Goal: Information Seeking & Learning: Learn about a topic

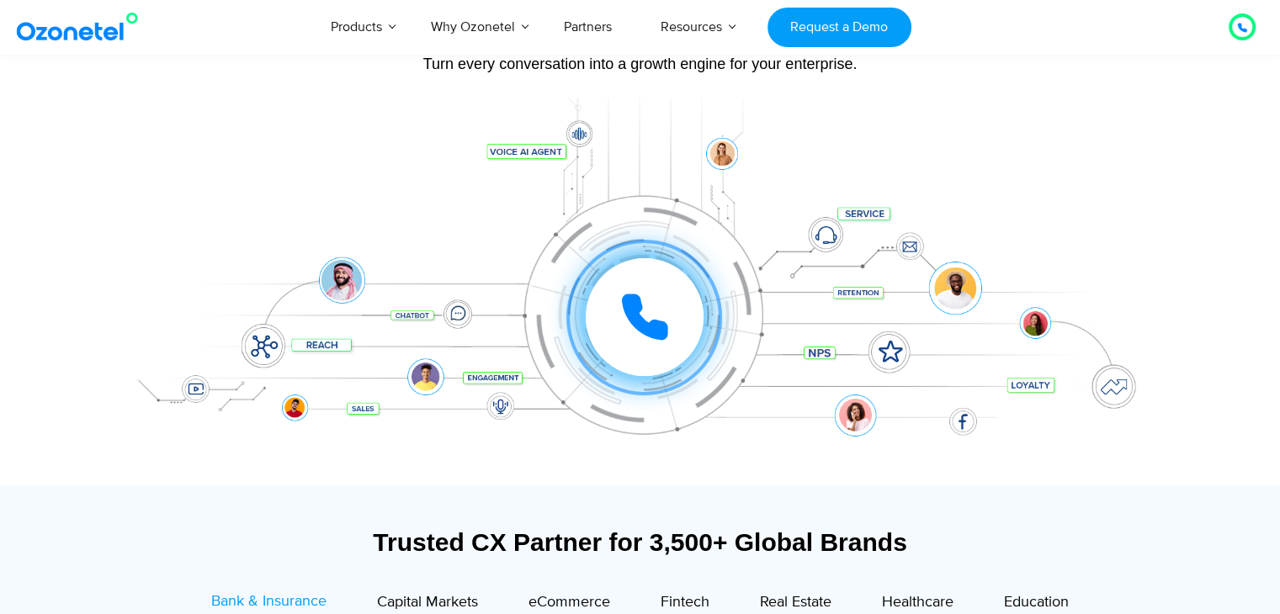
scroll to position [177, 0]
click at [633, 321] on icon at bounding box center [645, 318] width 42 height 42
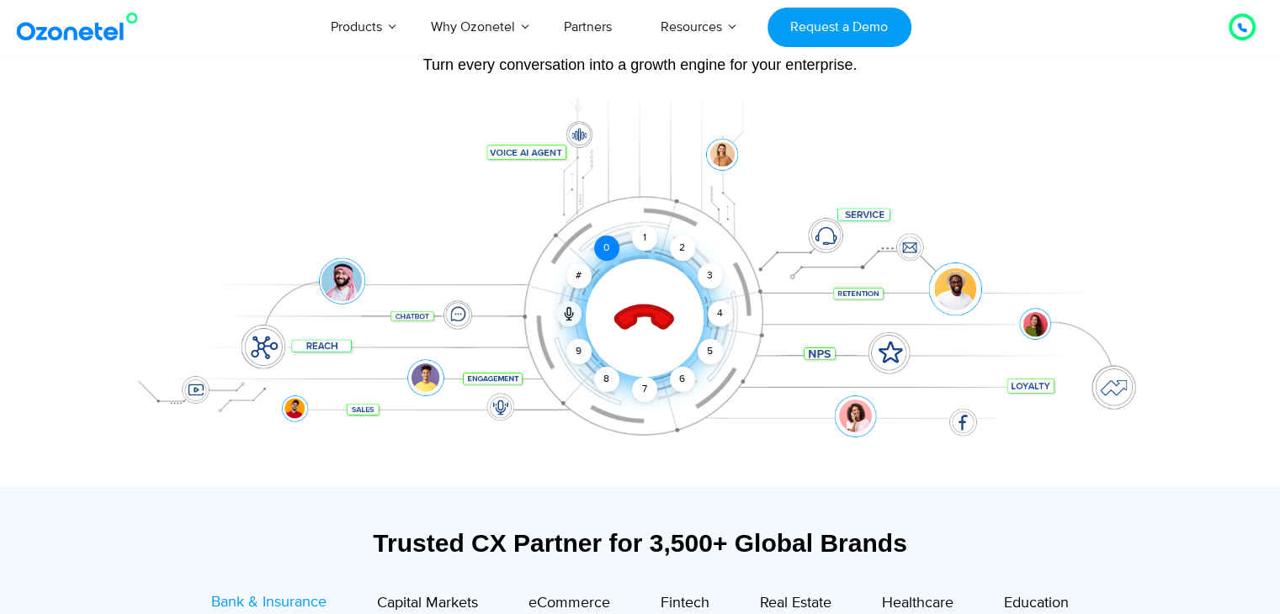
click at [610, 244] on div "0" at bounding box center [606, 248] width 25 height 25
click at [646, 235] on div "1" at bounding box center [644, 238] width 25 height 25
click at [588, 346] on div "9" at bounding box center [578, 351] width 25 height 25
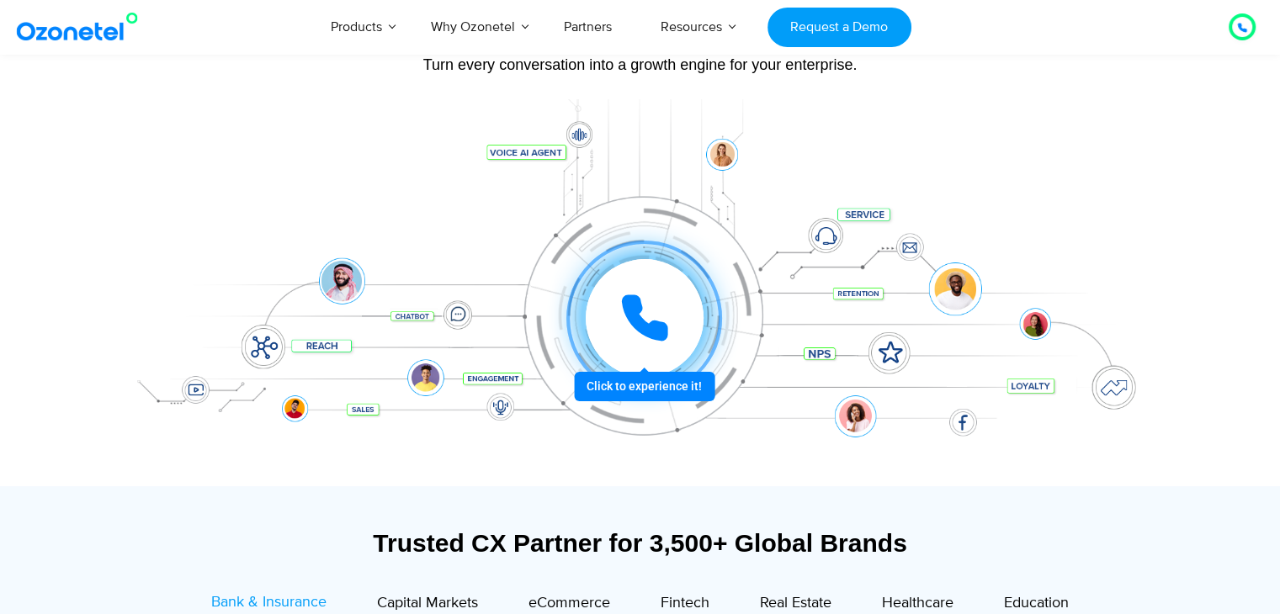
click at [652, 319] on icon at bounding box center [644, 318] width 50 height 50
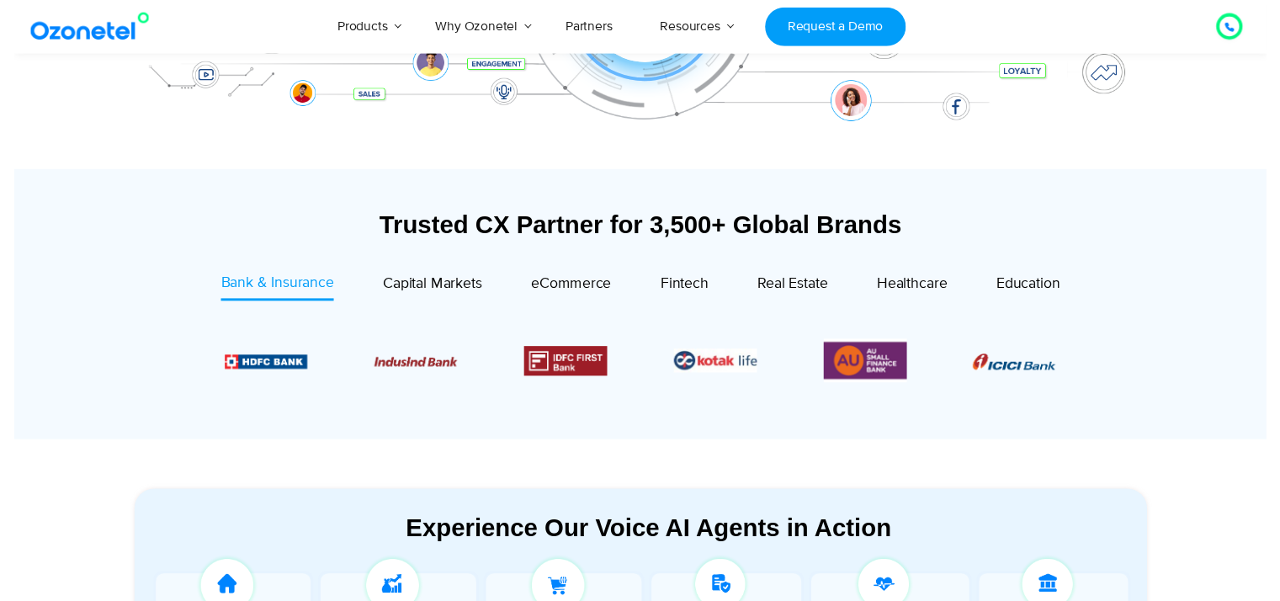
scroll to position [0, 0]
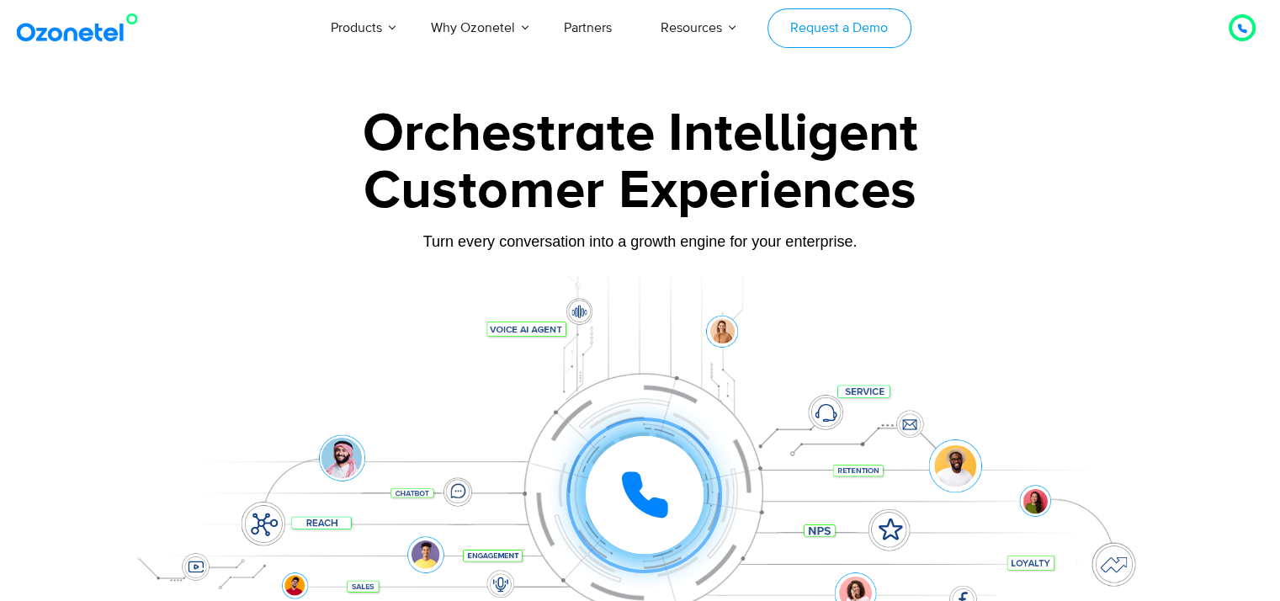
click at [830, 29] on link "Request a Demo" at bounding box center [839, 28] width 144 height 40
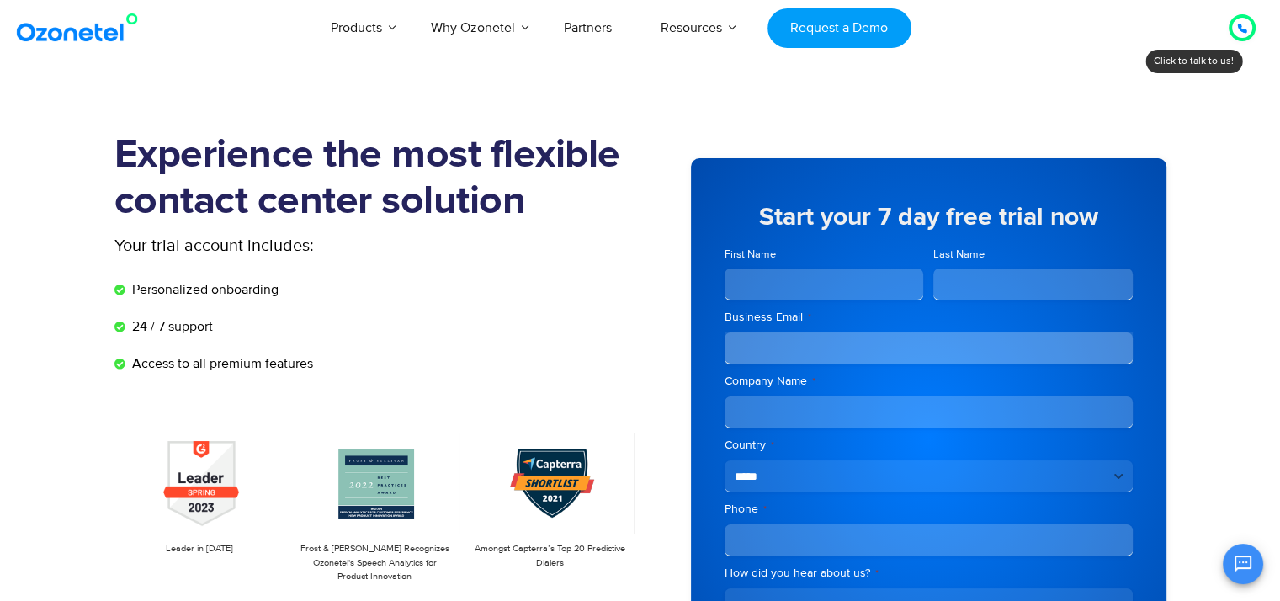
click at [836, 281] on input "First Name" at bounding box center [823, 284] width 199 height 32
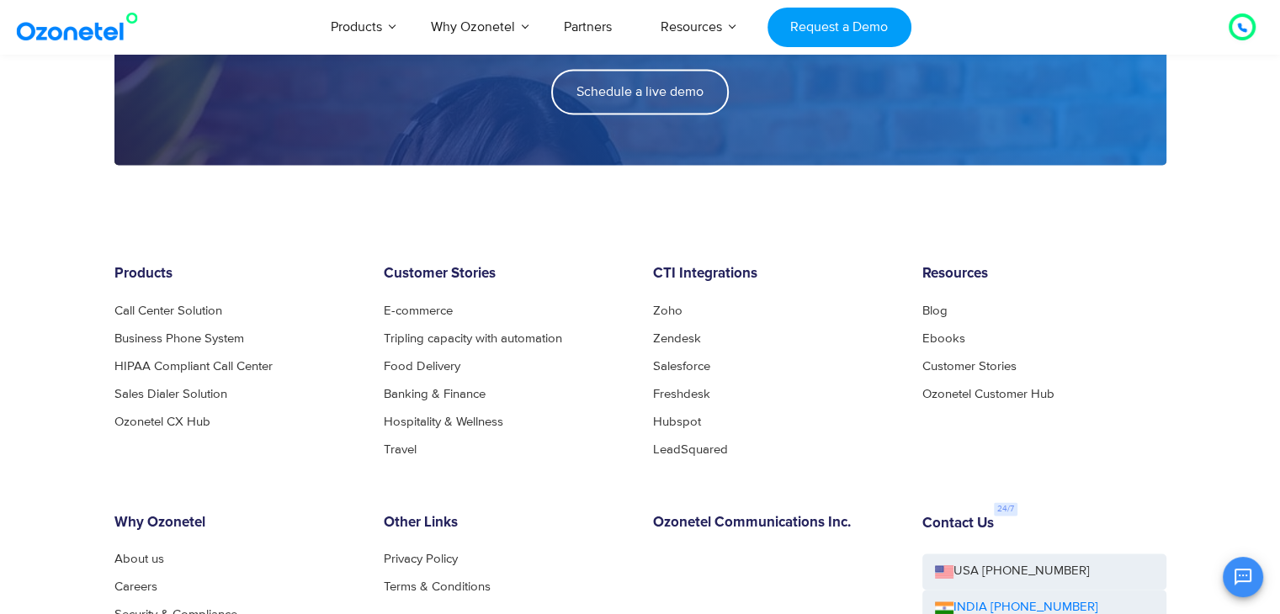
scroll to position [2183, 0]
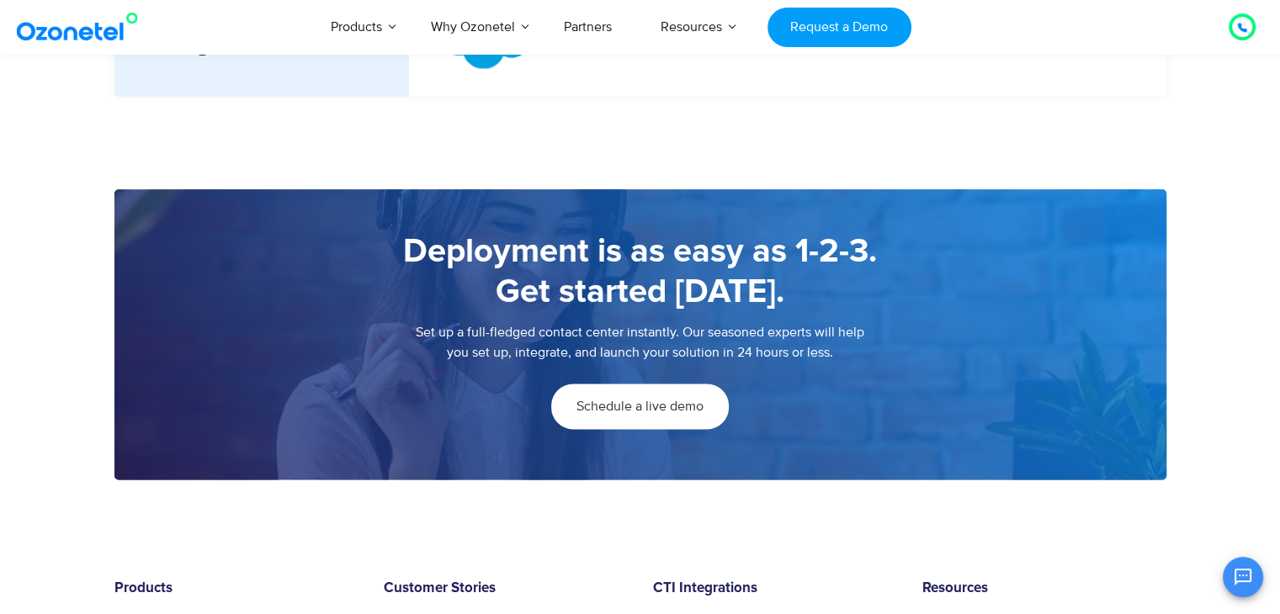
click at [650, 407] on span "Schedule a live demo" at bounding box center [639, 406] width 127 height 13
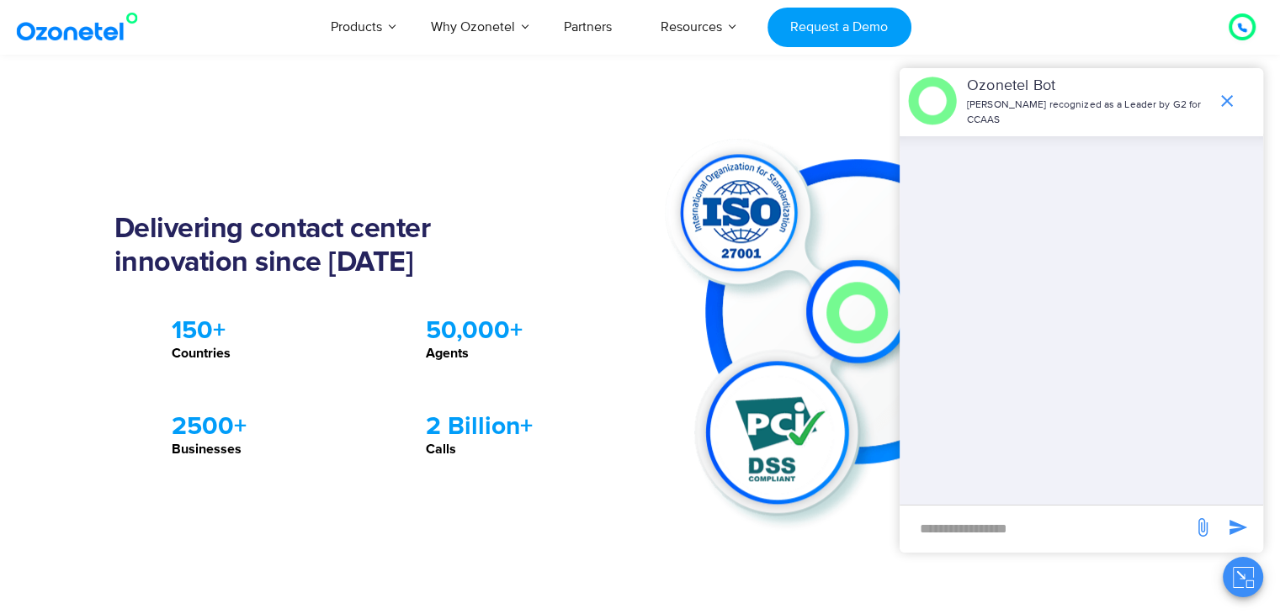
scroll to position [1507, 0]
click at [1226, 101] on icon "end chat or minimize" at bounding box center [1227, 101] width 12 height 12
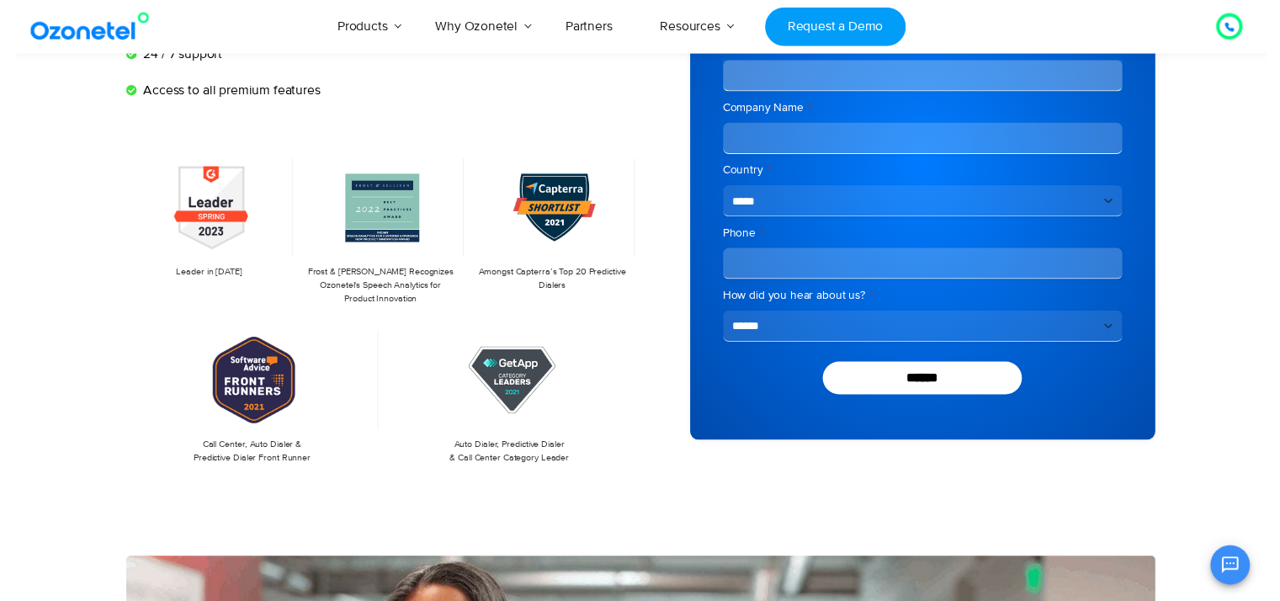
scroll to position [0, 0]
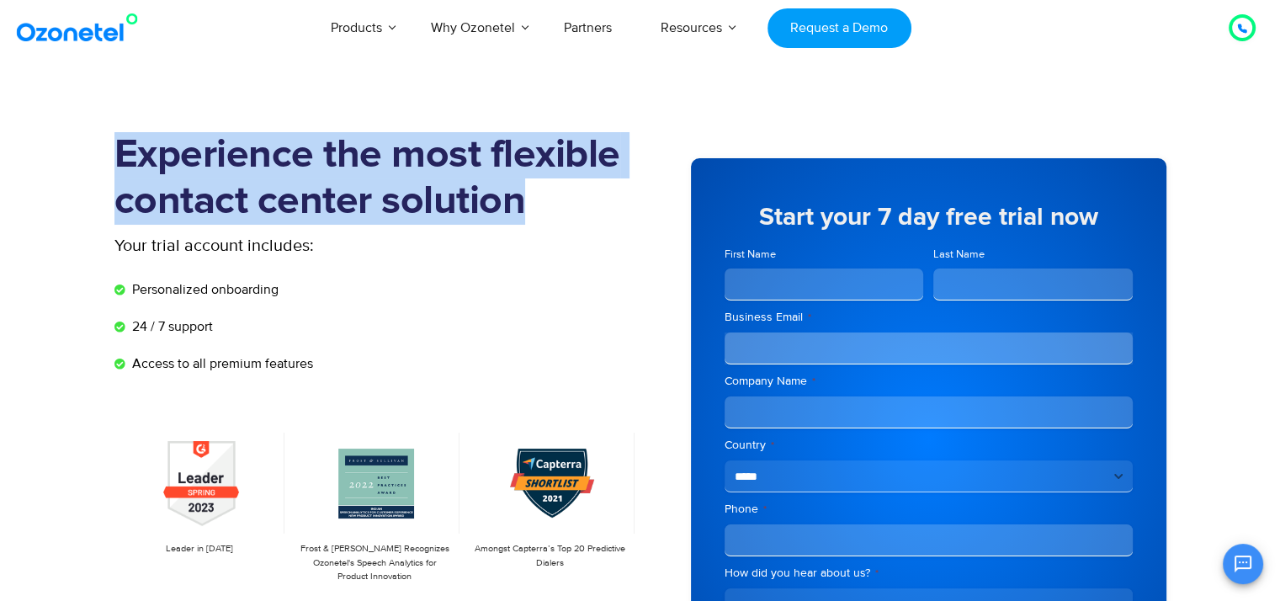
drag, startPoint x: 528, startPoint y: 213, endPoint x: 83, endPoint y: 144, distance: 450.4
click at [83, 144] on section "Experience the most flexible contact center solution Your trial account include…" at bounding box center [640, 464] width 1280 height 748
click at [357, 189] on h1 "Experience the most flexible contact center solution" at bounding box center [377, 178] width 526 height 93
drag, startPoint x: 115, startPoint y: 151, endPoint x: 525, endPoint y: 199, distance: 412.6
click at [525, 199] on h1 "Experience the most flexible contact center solution" at bounding box center [377, 178] width 526 height 93
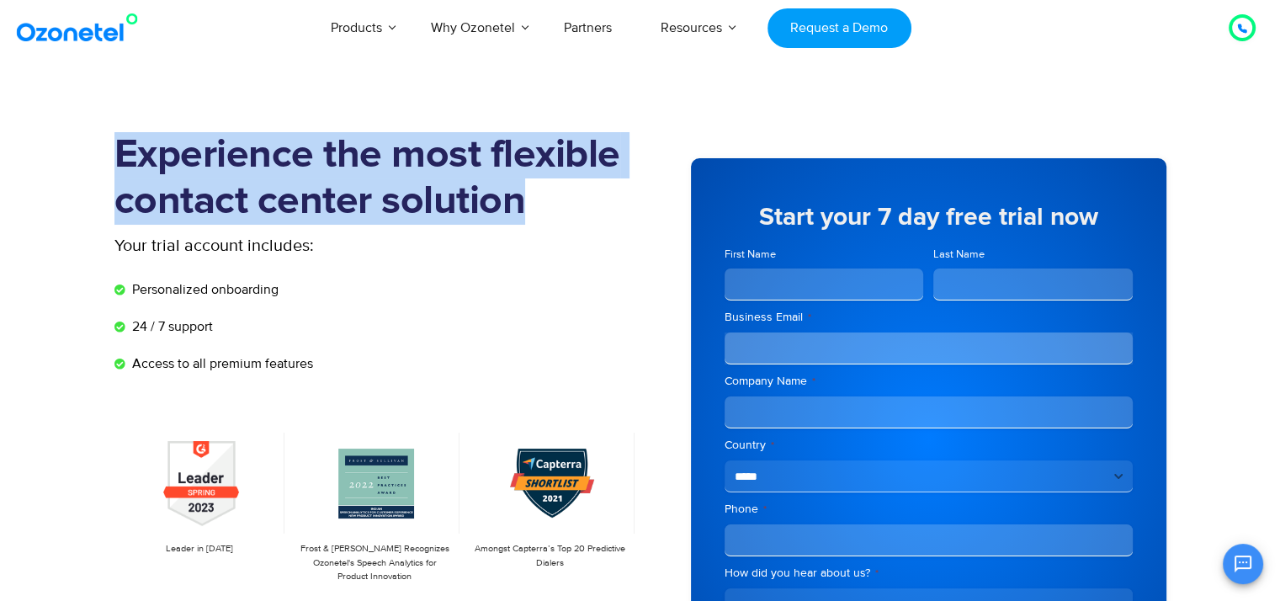
click at [120, 151] on h1 "Experience the most flexible contact center solution" at bounding box center [377, 178] width 526 height 93
drag, startPoint x: 120, startPoint y: 151, endPoint x: 522, endPoint y: 198, distance: 404.1
click at [522, 198] on h1 "Experience the most flexible contact center solution" at bounding box center [377, 178] width 526 height 93
click at [593, 213] on h1 "Experience the most flexible contact center solution" at bounding box center [377, 178] width 526 height 93
drag, startPoint x: 527, startPoint y: 204, endPoint x: 66, endPoint y: 161, distance: 463.2
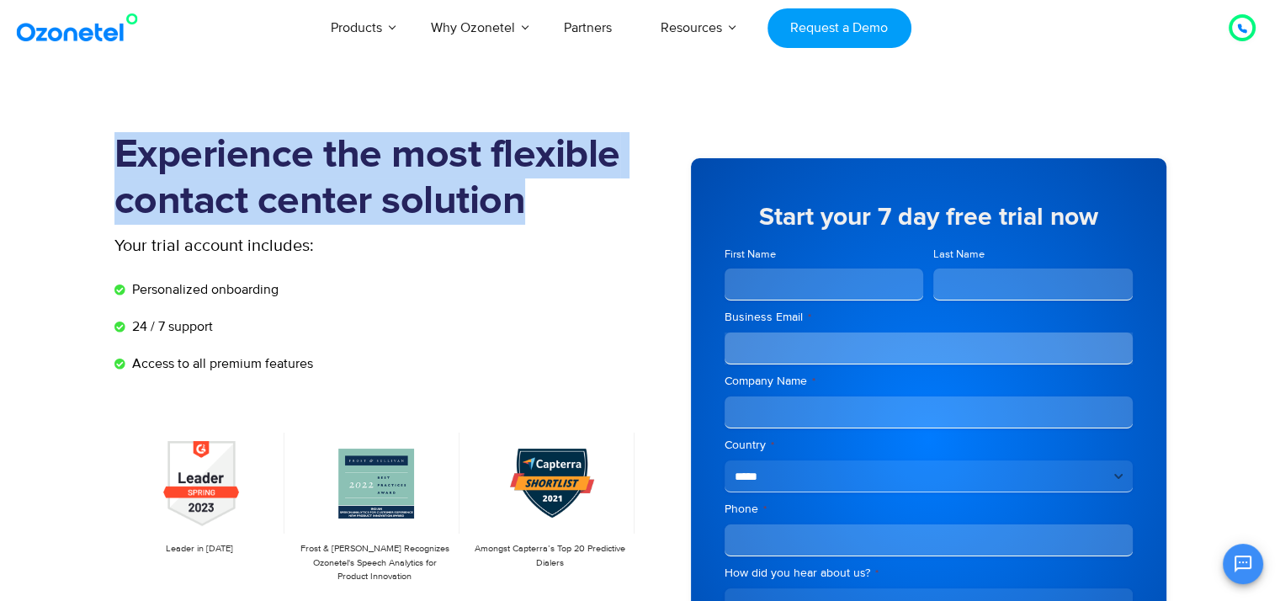
click at [66, 161] on section "Experience the most flexible contact center solution Your trial account include…" at bounding box center [640, 464] width 1280 height 748
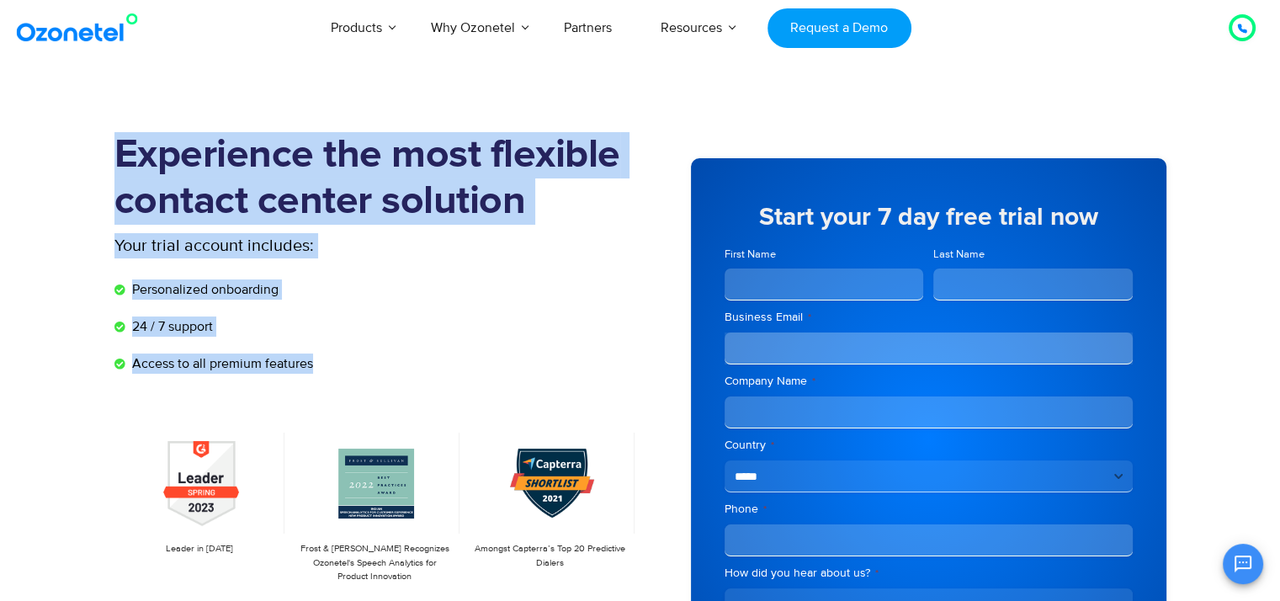
drag, startPoint x: 318, startPoint y: 361, endPoint x: 111, endPoint y: 157, distance: 291.0
click at [111, 157] on div "Experience the most flexible contact center solution Your trial account include…" at bounding box center [640, 438] width 1077 height 613
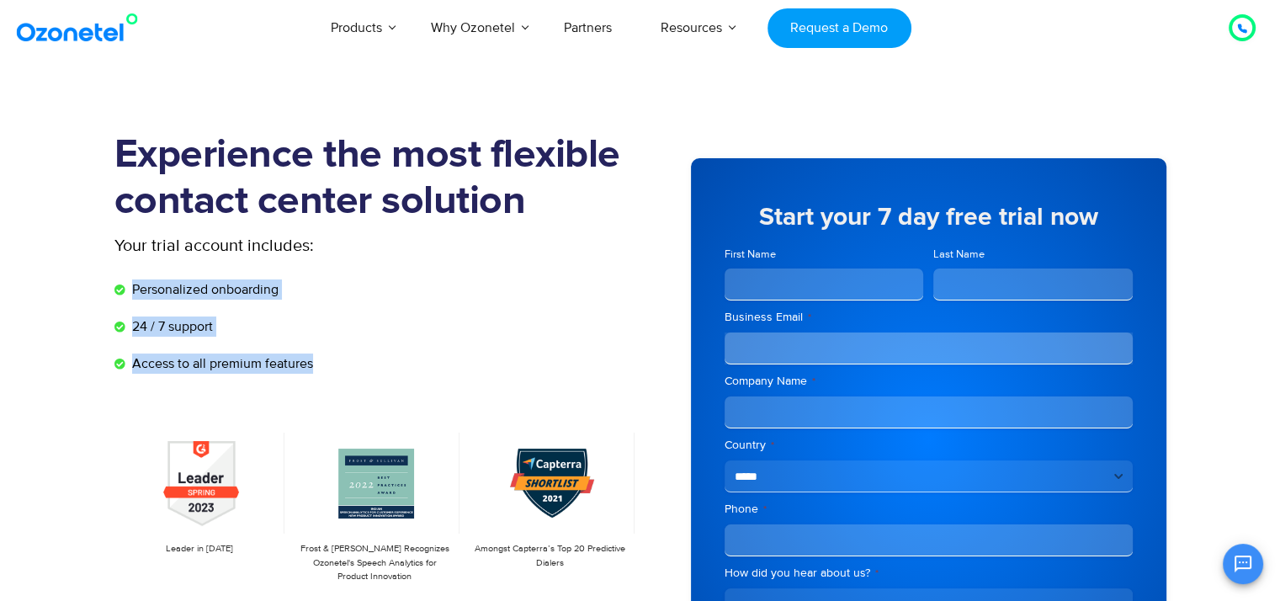
drag, startPoint x: 326, startPoint y: 373, endPoint x: 109, endPoint y: 282, distance: 234.6
click at [109, 282] on div "Experience the most flexible contact center solution Your trial account include…" at bounding box center [640, 438] width 1077 height 613
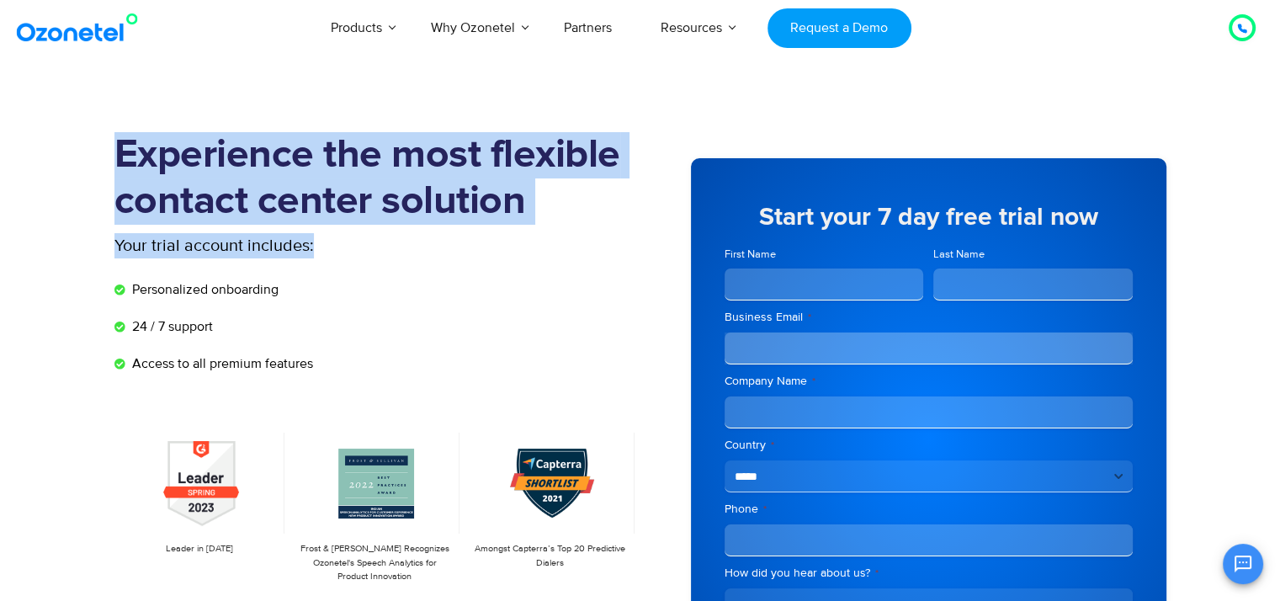
drag, startPoint x: 324, startPoint y: 250, endPoint x: 103, endPoint y: 142, distance: 246.1
click at [103, 142] on div "Experience the most flexible contact center solution Your trial account include…" at bounding box center [640, 438] width 1077 height 613
click at [118, 149] on h1 "Experience the most flexible contact center solution" at bounding box center [377, 178] width 526 height 93
drag, startPoint x: 118, startPoint y: 149, endPoint x: 325, endPoint y: 241, distance: 226.4
click at [325, 241] on div "Experience the most flexible contact center solution Your trial account include…" at bounding box center [377, 438] width 526 height 613
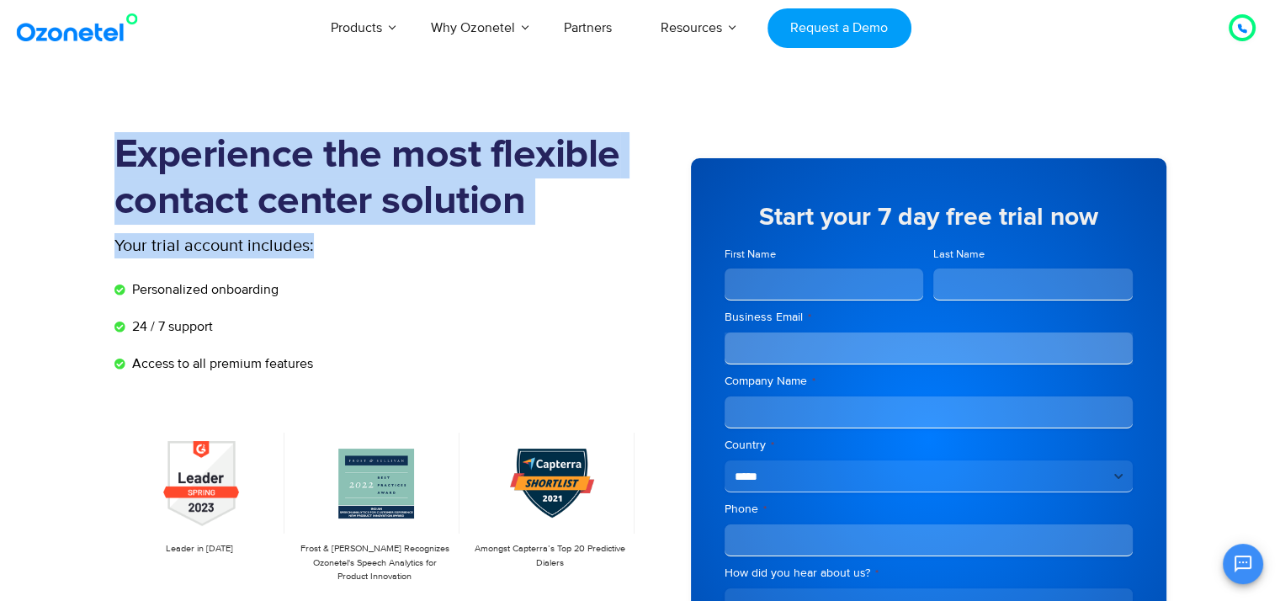
click at [325, 241] on p "Your trial account includes:" at bounding box center [314, 245] width 400 height 25
drag, startPoint x: 325, startPoint y: 241, endPoint x: 98, endPoint y: 154, distance: 243.2
click at [98, 154] on section "Experience the most flexible contact center solution Your trial account include…" at bounding box center [640, 464] width 1280 height 748
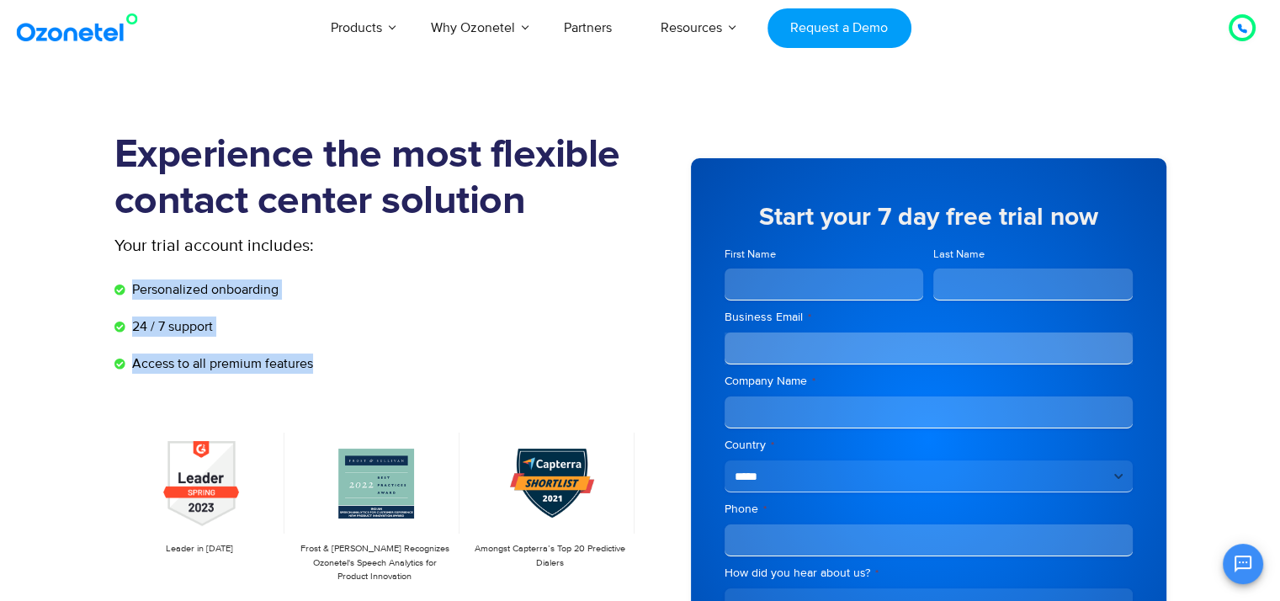
drag, startPoint x: 320, startPoint y: 359, endPoint x: 125, endPoint y: 289, distance: 207.6
click at [125, 289] on ul "Personalized onboarding 24 / 7 support Access to all premium features" at bounding box center [377, 326] width 526 height 94
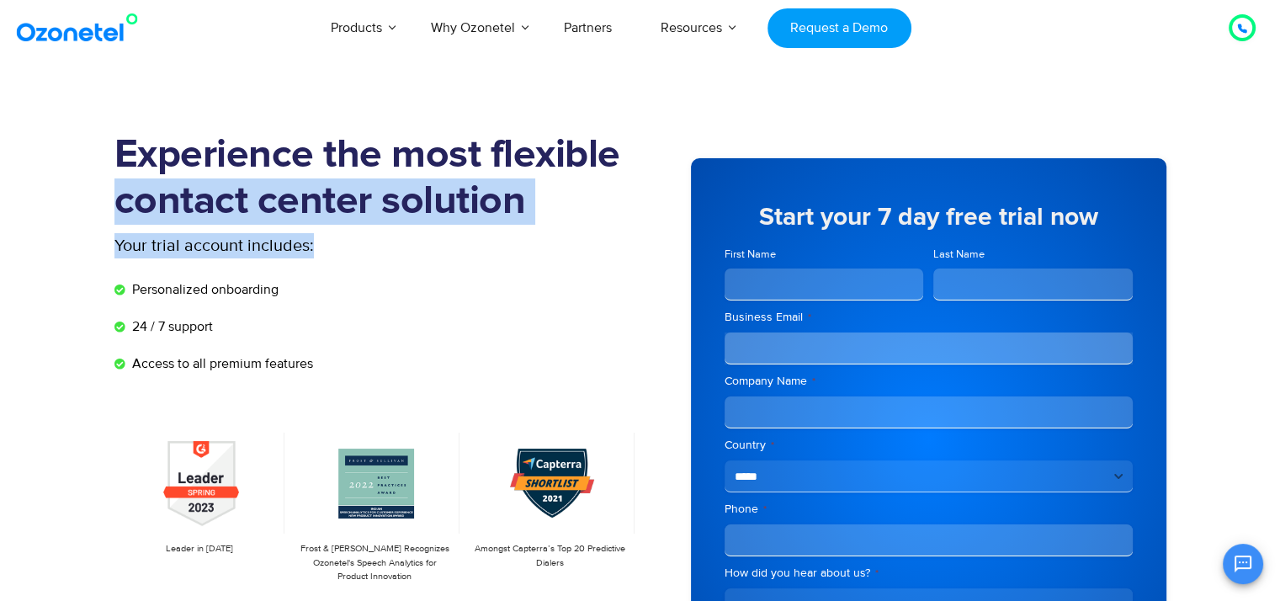
drag, startPoint x: 321, startPoint y: 241, endPoint x: 111, endPoint y: 202, distance: 213.1
click at [111, 202] on div "Experience the most flexible contact center solution Your trial account include…" at bounding box center [640, 438] width 1077 height 613
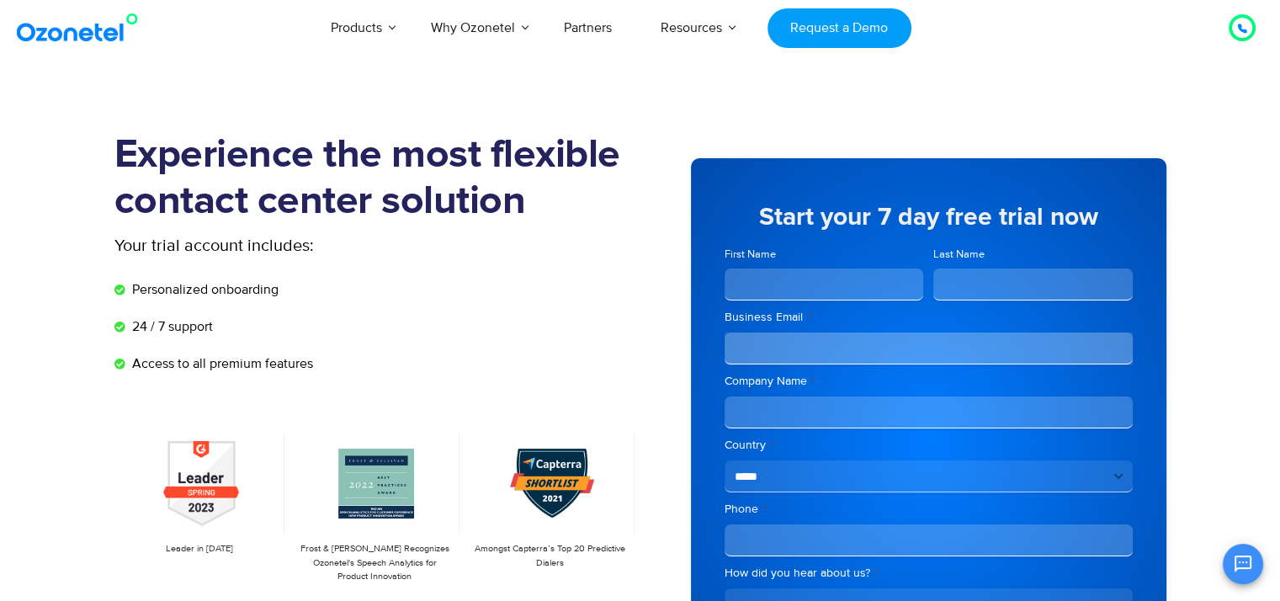
click at [111, 152] on div "Experience the most flexible contact center solution Your trial account include…" at bounding box center [640, 438] width 1077 height 613
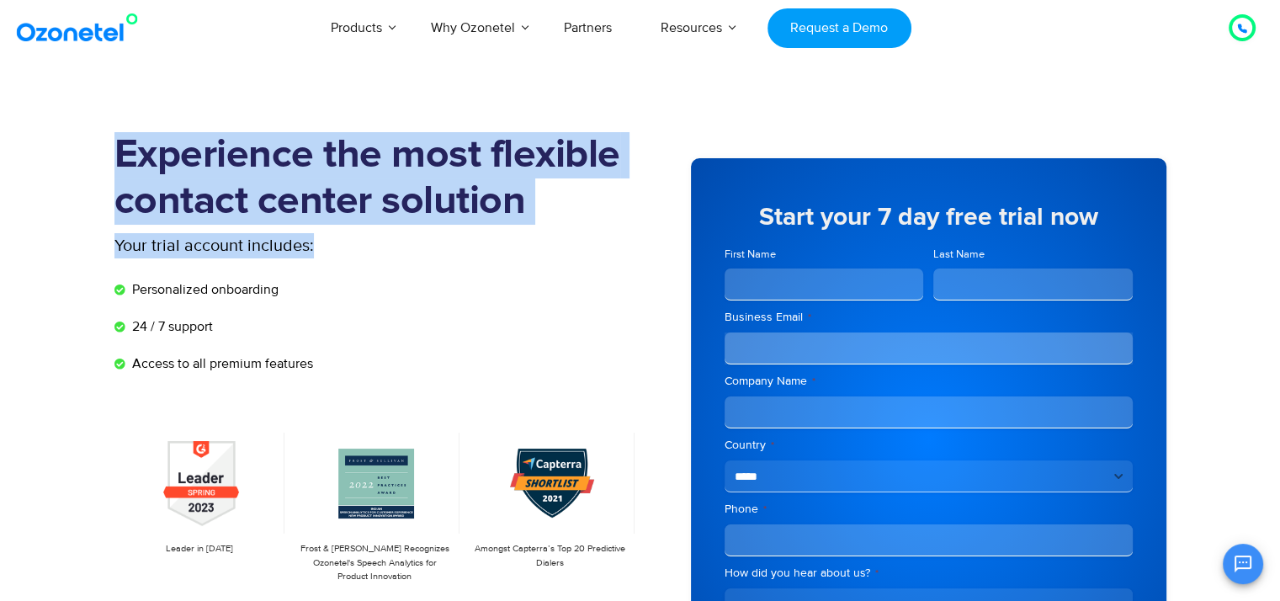
drag, startPoint x: 111, startPoint y: 152, endPoint x: 310, endPoint y: 243, distance: 218.4
click at [310, 243] on div "Experience the most flexible contact center solution Your trial account include…" at bounding box center [640, 438] width 1077 height 613
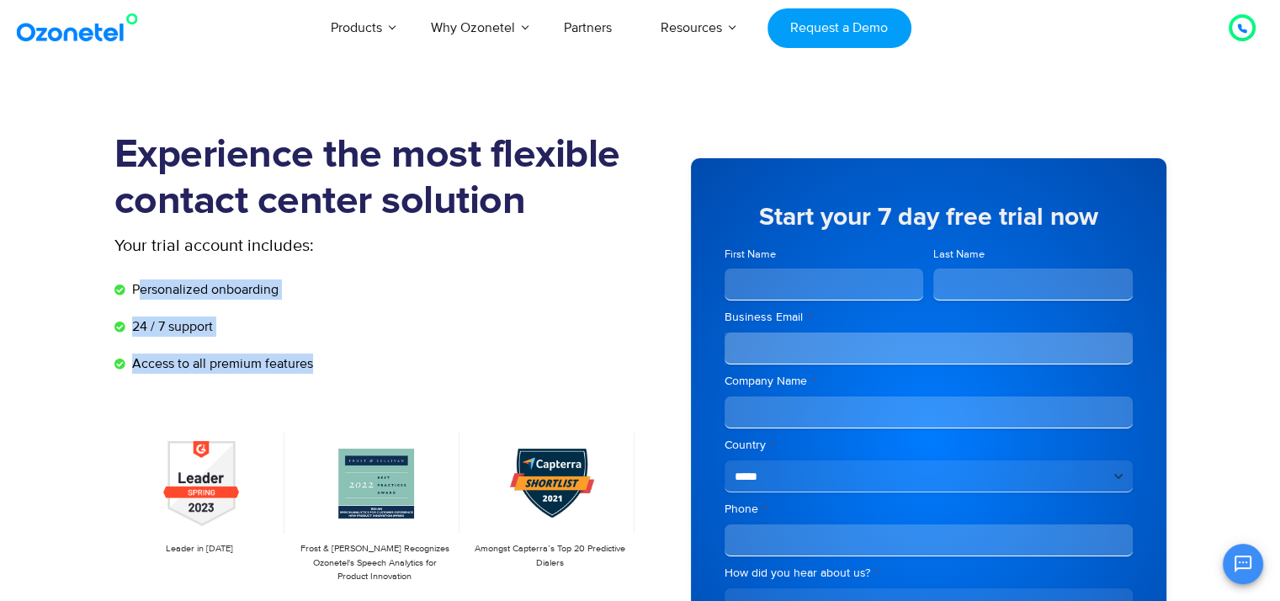
drag, startPoint x: 347, startPoint y: 374, endPoint x: 138, endPoint y: 289, distance: 225.3
click at [138, 289] on div "Experience the most flexible contact center solution Your trial account include…" at bounding box center [377, 438] width 526 height 613
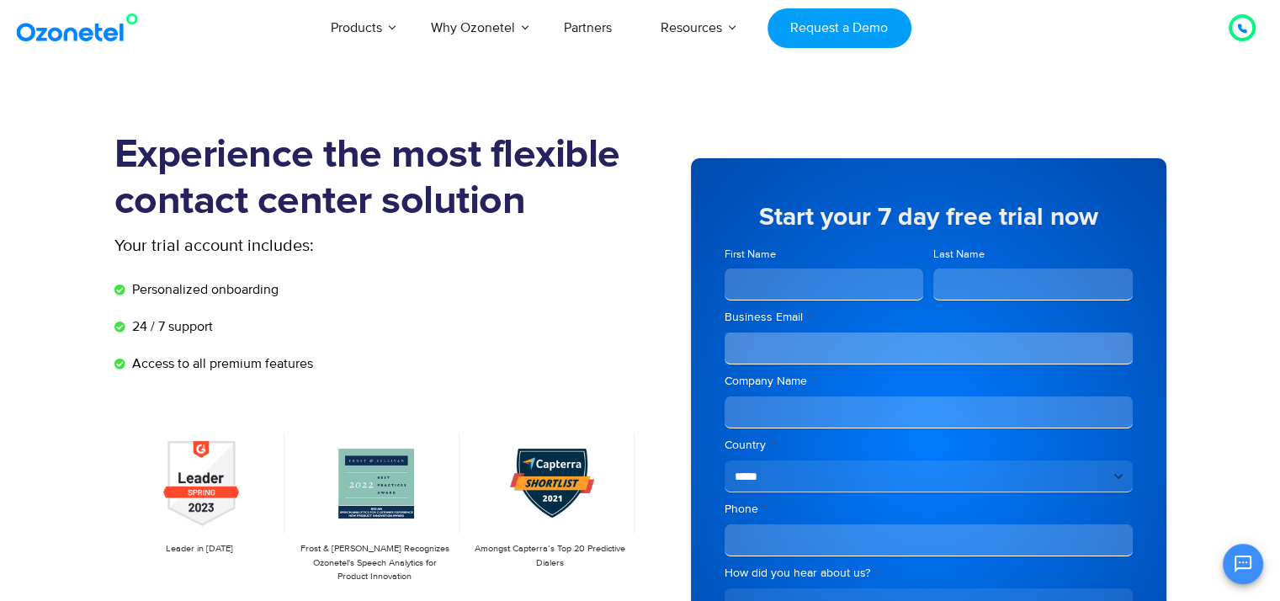
click at [133, 289] on span "Personalized onboarding" at bounding box center [203, 289] width 151 height 20
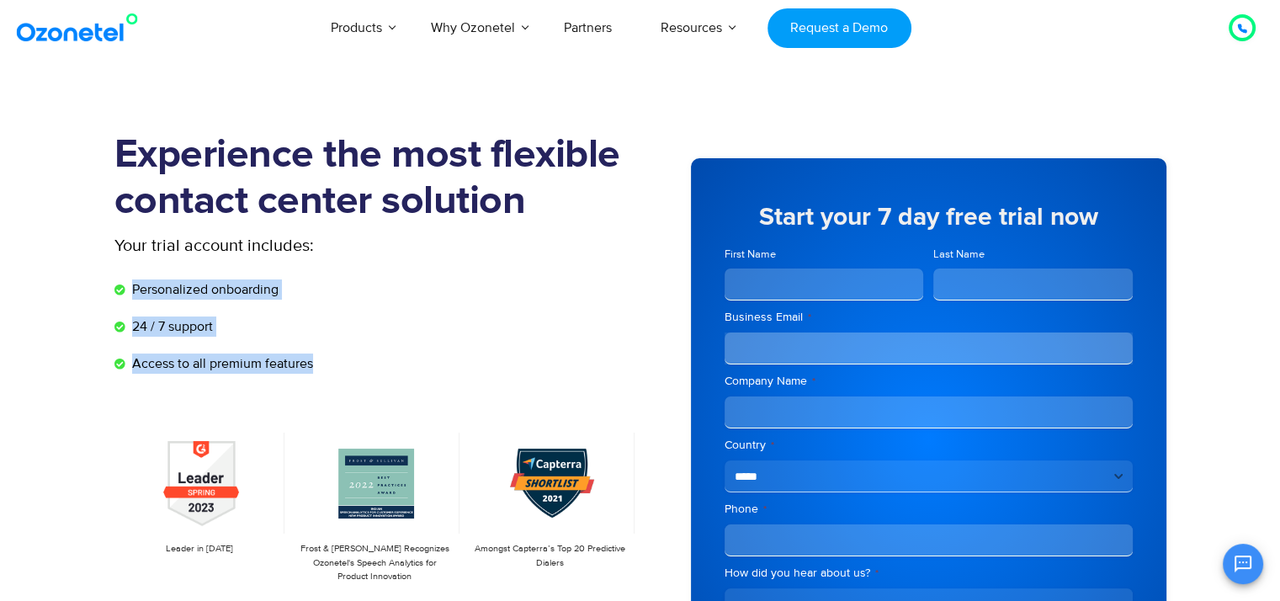
drag, startPoint x: 326, startPoint y: 358, endPoint x: 130, endPoint y: 289, distance: 208.9
click at [130, 289] on ul "Personalized onboarding 24 / 7 support Access to all premium features" at bounding box center [377, 326] width 526 height 94
click at [386, 321] on li "24 / 7 support" at bounding box center [377, 330] width 526 height 29
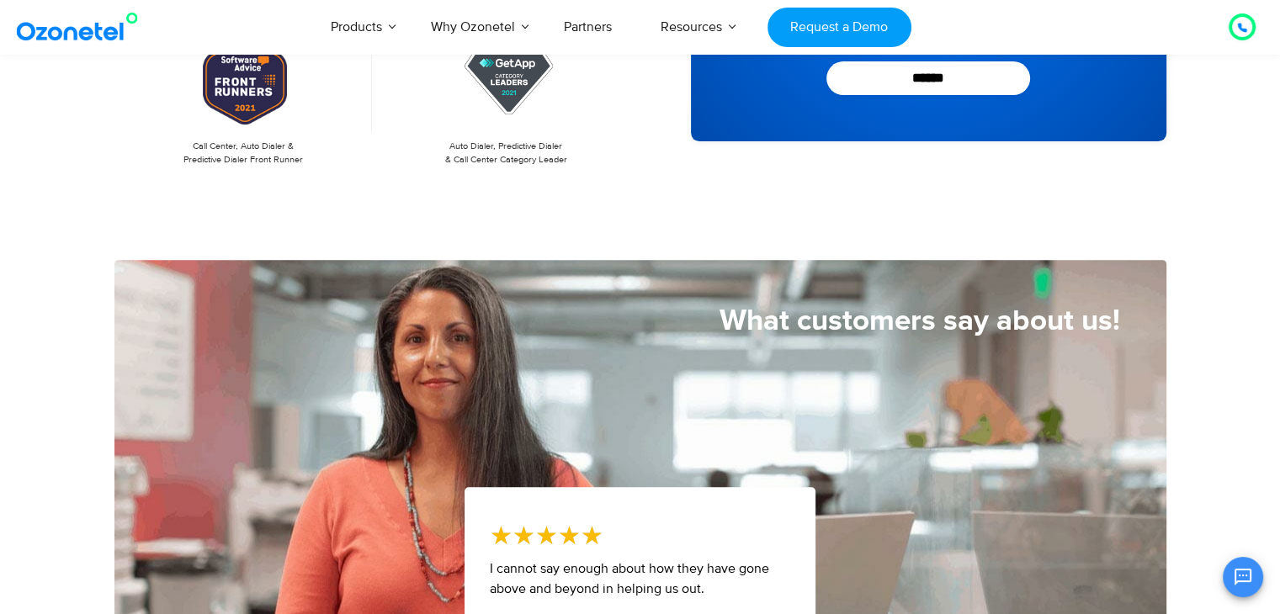
scroll to position [801, 0]
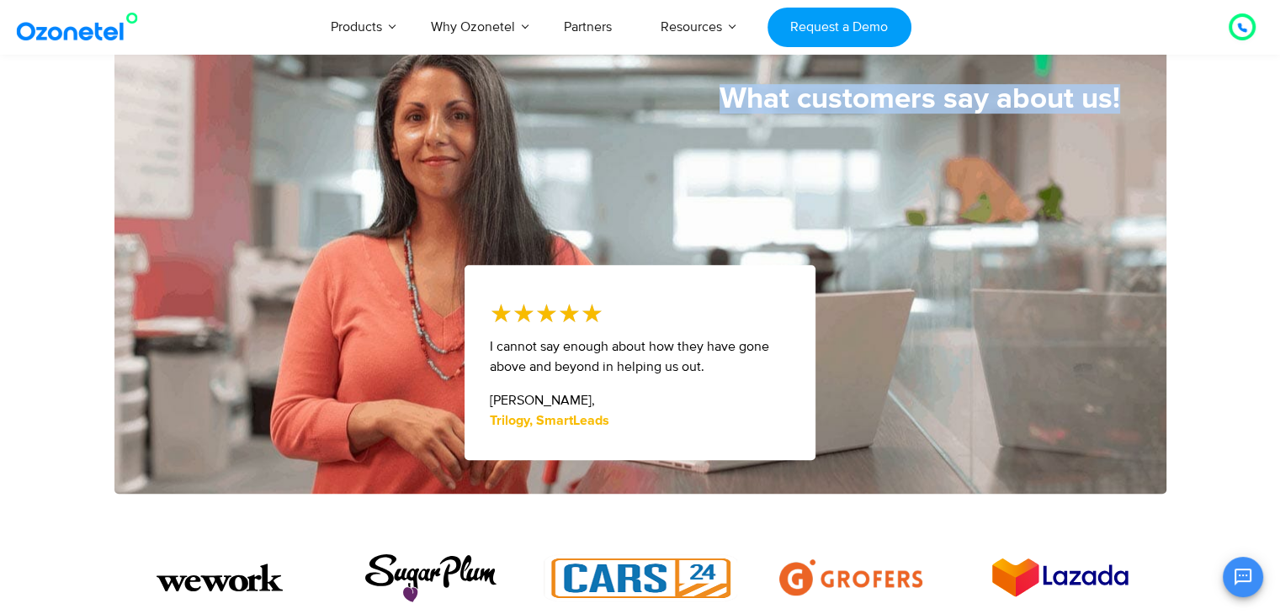
drag, startPoint x: 720, startPoint y: 98, endPoint x: 1124, endPoint y: 108, distance: 404.0
click at [1124, 108] on div "What customers say about us!" at bounding box center [640, 98] width 1052 height 29
click at [719, 107] on h5 "What customers say about us!" at bounding box center [617, 98] width 1006 height 29
drag, startPoint x: 719, startPoint y: 98, endPoint x: 1152, endPoint y: 92, distance: 433.4
click at [1152, 92] on div "What customers say about us!" at bounding box center [640, 98] width 1052 height 29
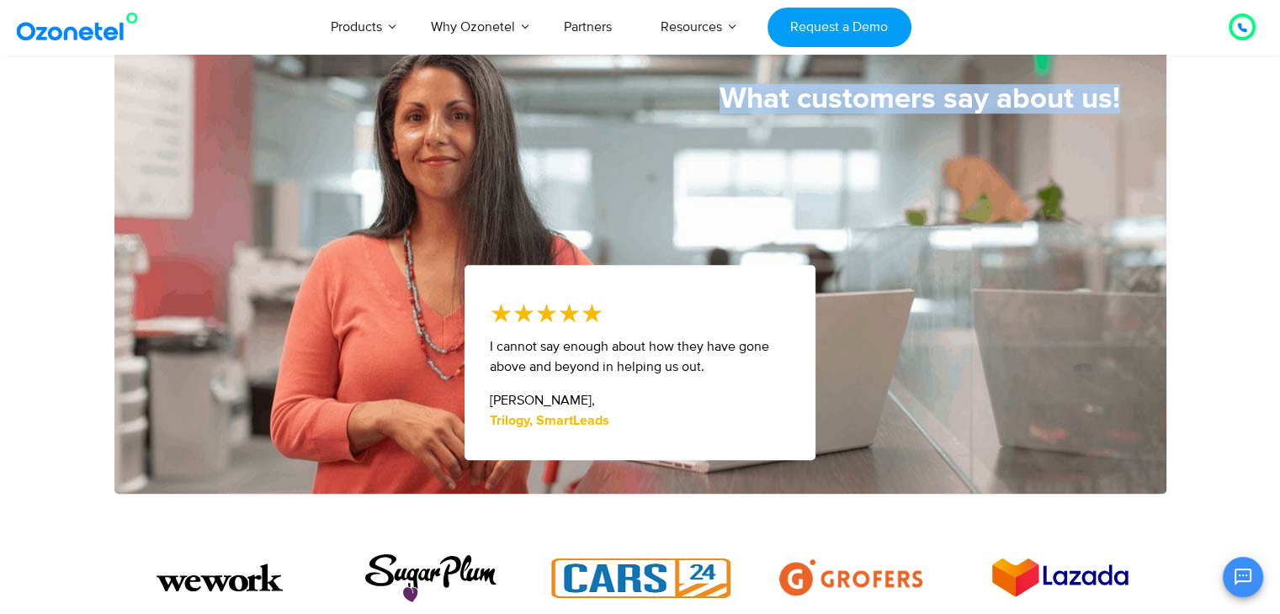
click at [1130, 92] on div "What customers say about us!" at bounding box center [640, 98] width 1052 height 29
drag, startPoint x: 1130, startPoint y: 92, endPoint x: 694, endPoint y: 106, distance: 436.1
click at [694, 106] on div "What customers say about us!" at bounding box center [640, 98] width 1052 height 29
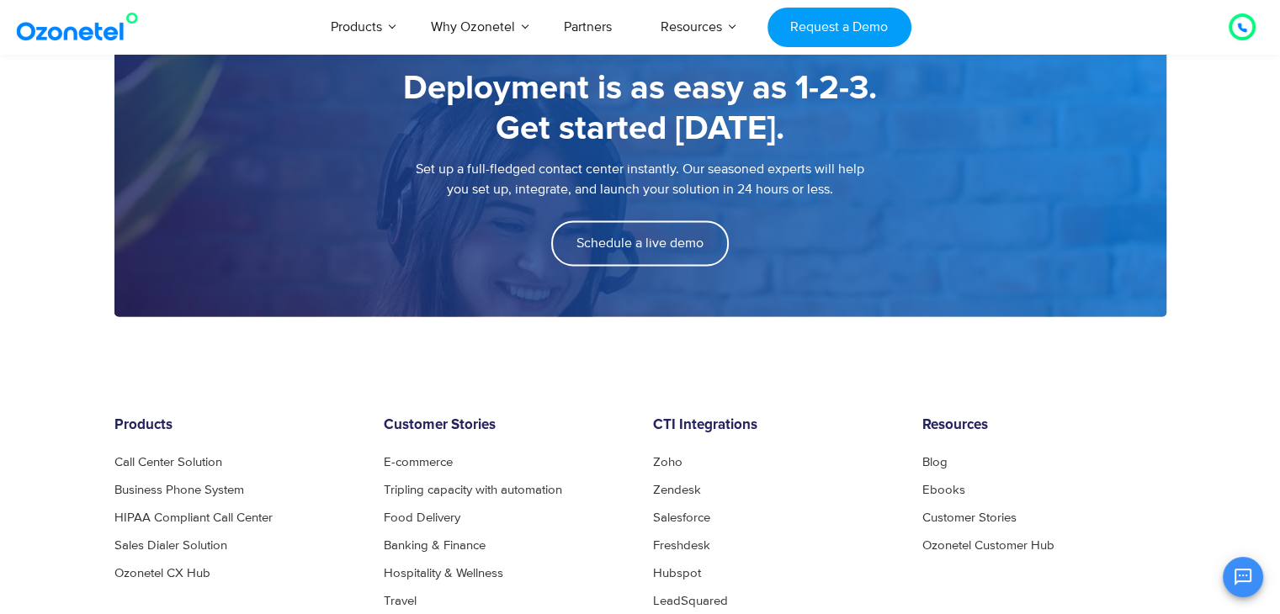
scroll to position [2376, 0]
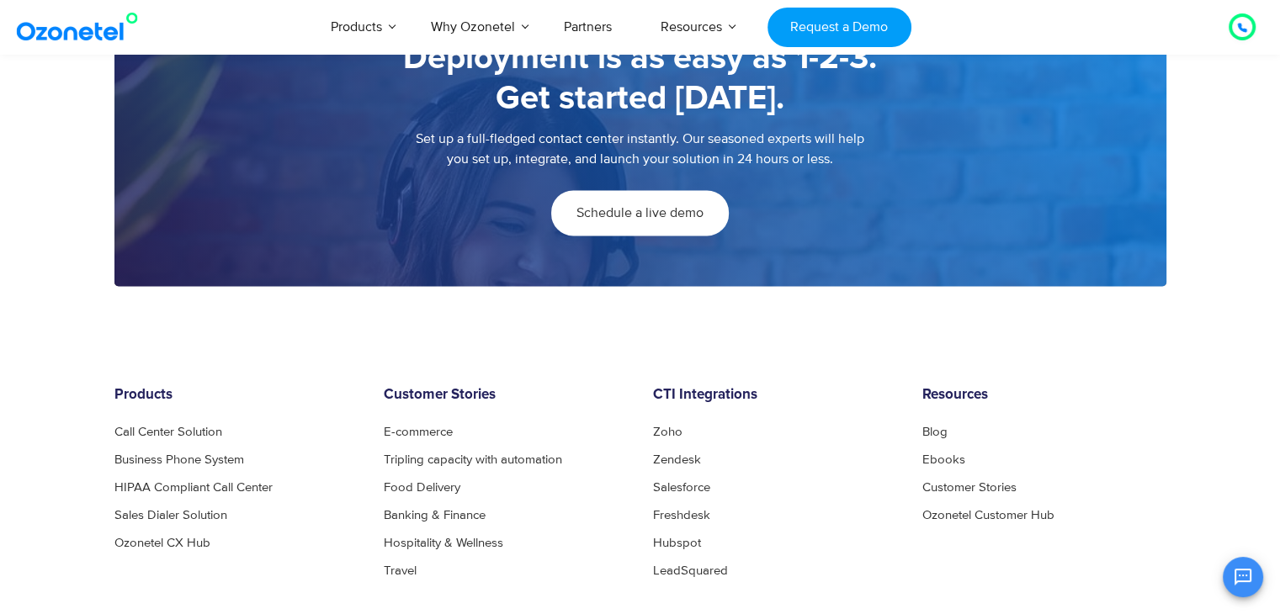
click at [643, 221] on link "Schedule a live demo" at bounding box center [640, 212] width 178 height 45
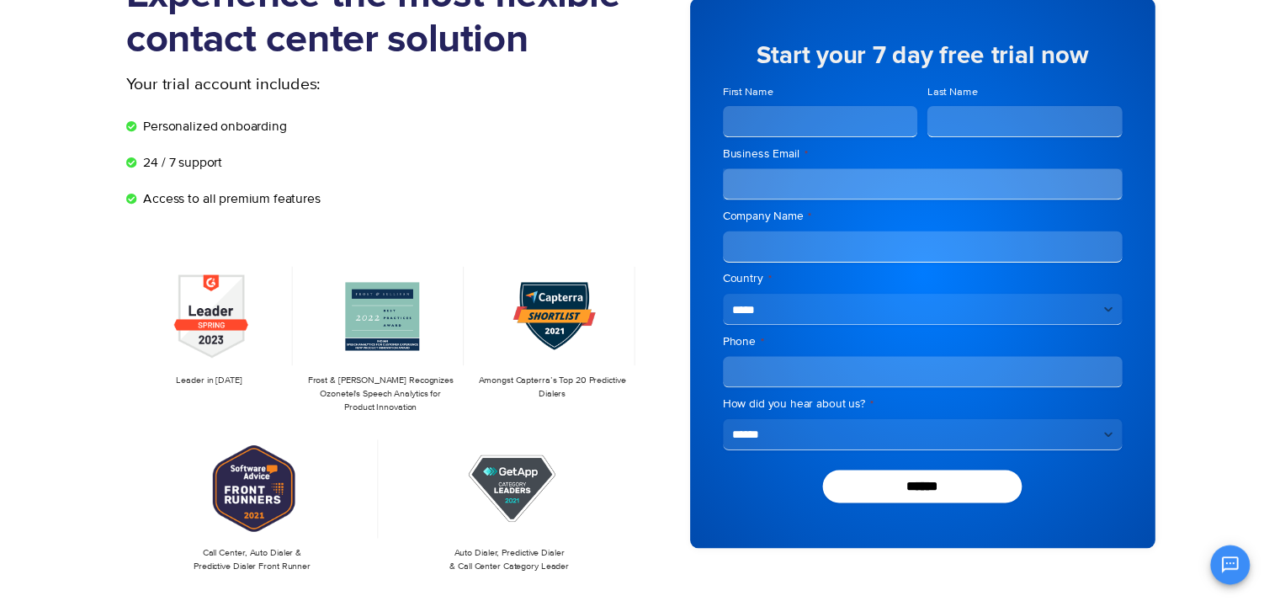
scroll to position [0, 0]
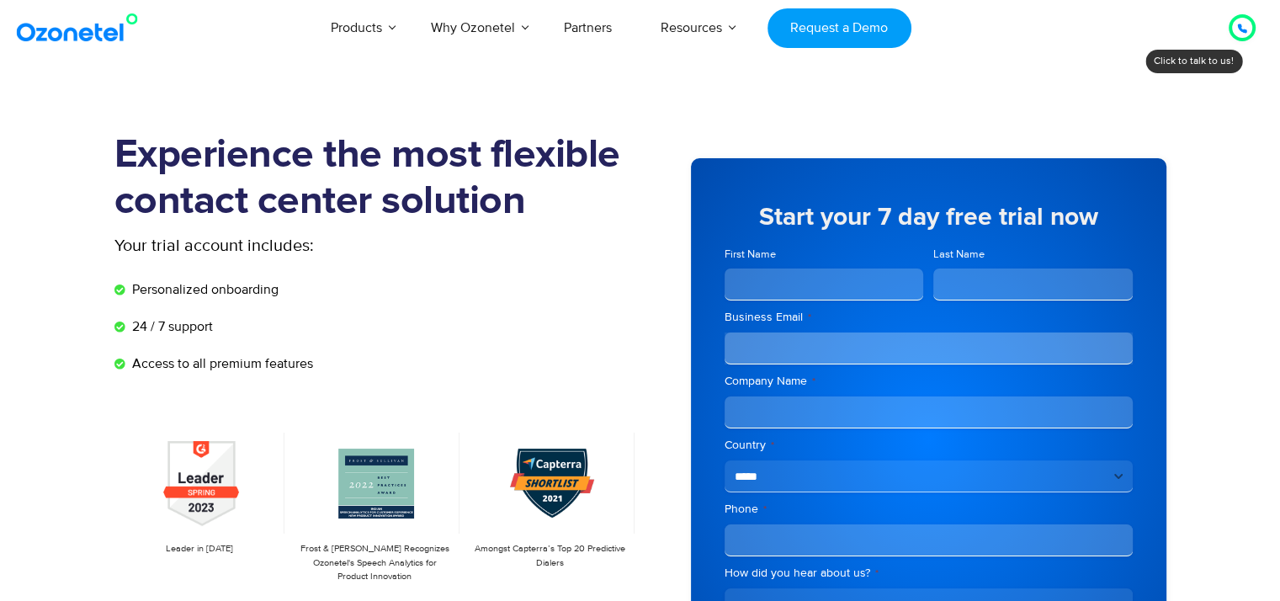
scroll to position [0, 10]
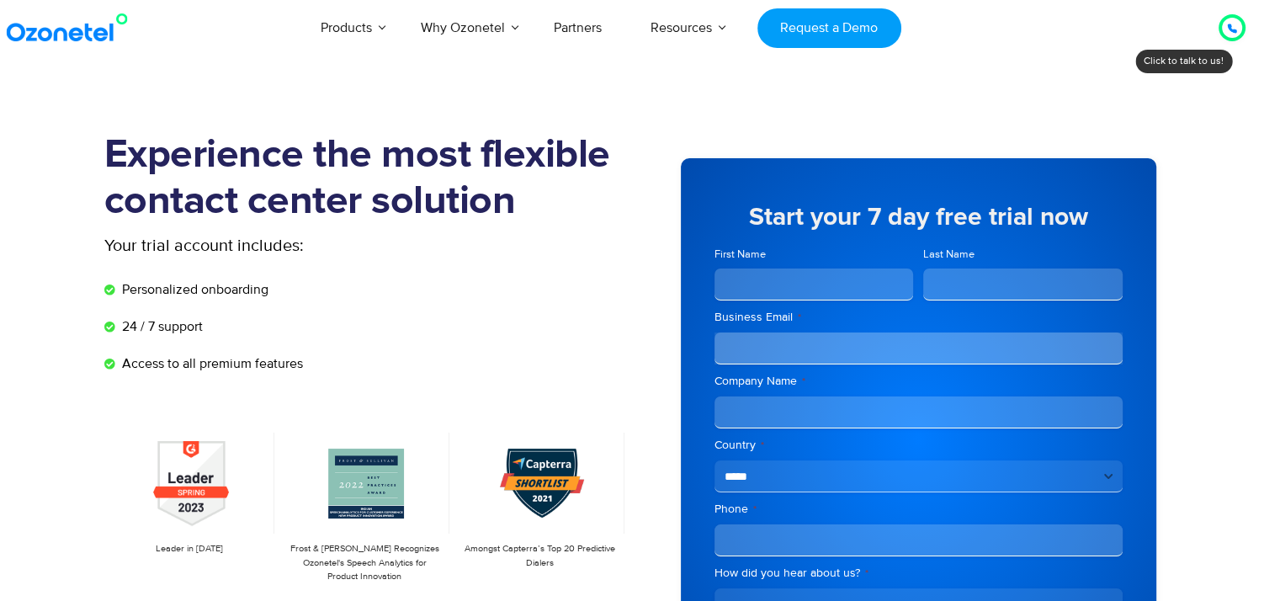
click at [86, 37] on img at bounding box center [71, 28] width 136 height 30
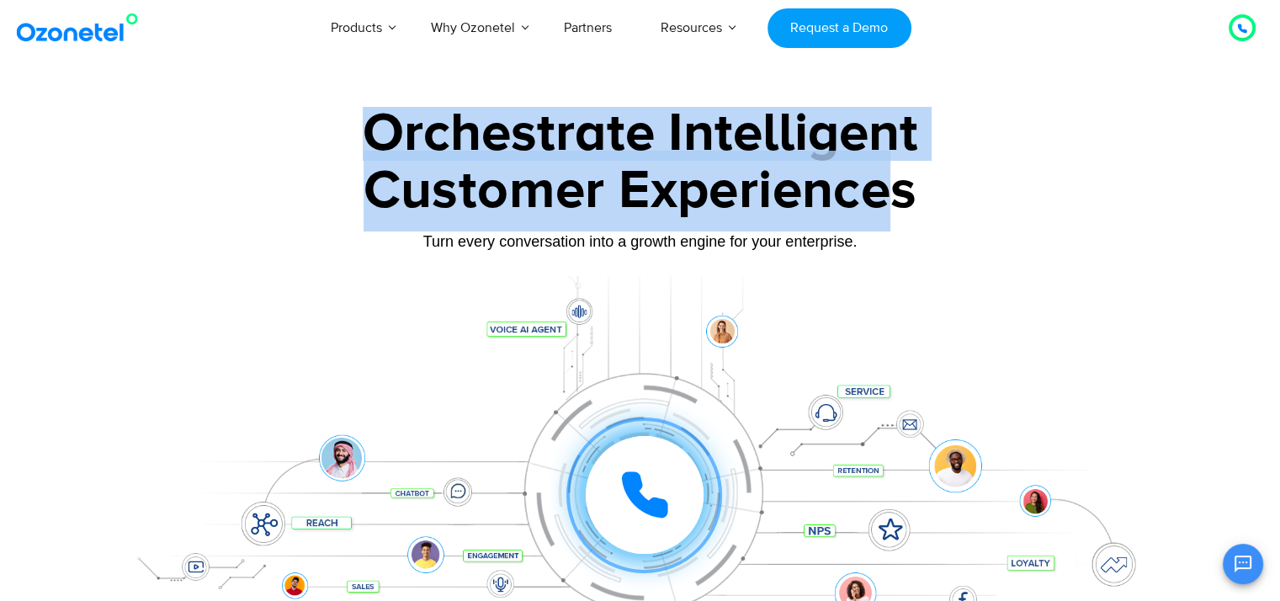
drag, startPoint x: 368, startPoint y: 129, endPoint x: 893, endPoint y: 185, distance: 528.1
click at [893, 185] on div "Orchestrate Intelligent Customer Experiences Turn every conversation into a gro…" at bounding box center [640, 385] width 1052 height 556
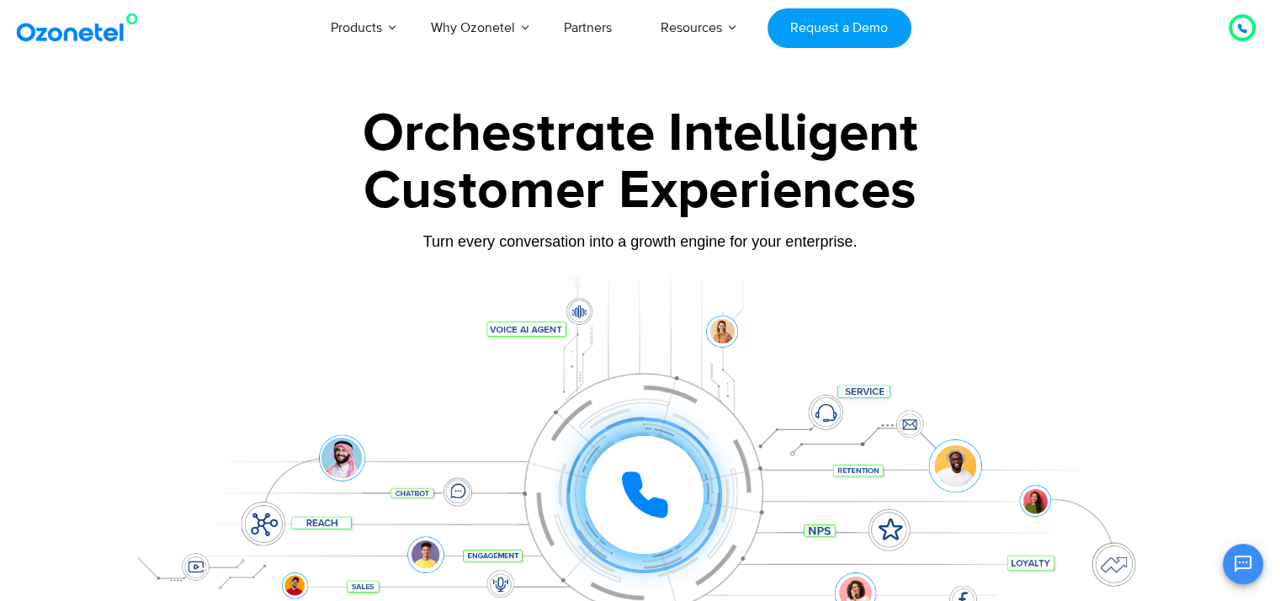
click at [922, 195] on div "Customer Experiences" at bounding box center [640, 191] width 1052 height 81
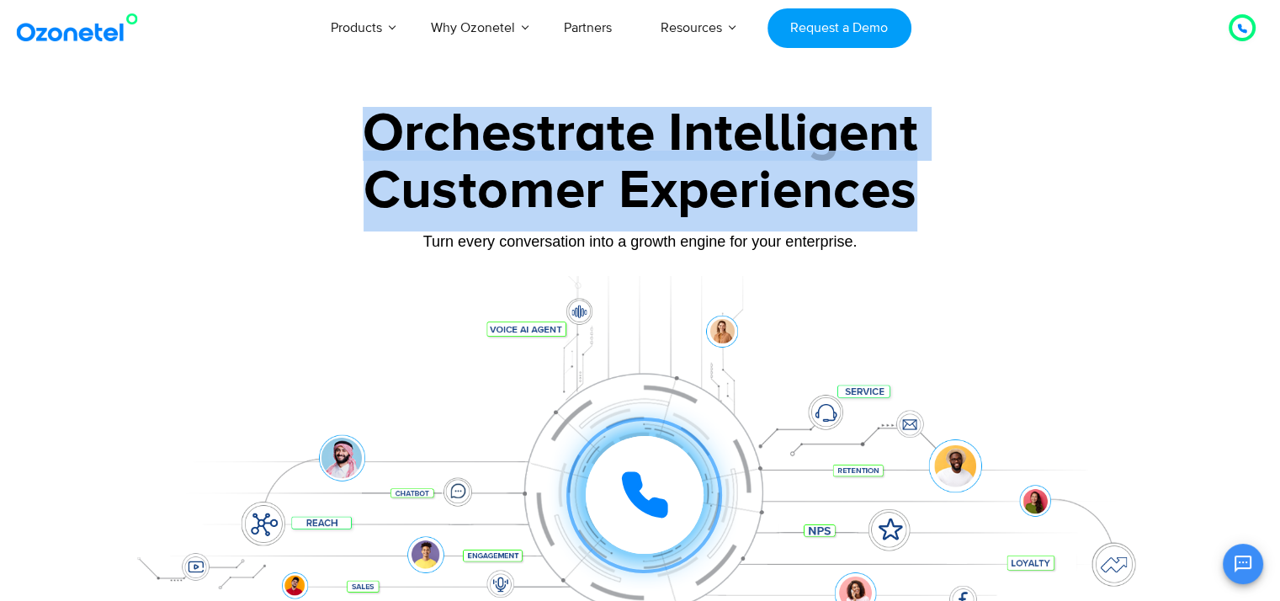
drag, startPoint x: 922, startPoint y: 195, endPoint x: 370, endPoint y: 137, distance: 555.0
click at [370, 137] on div "Orchestrate Intelligent Customer Experiences Turn every conversation into a gro…" at bounding box center [640, 385] width 1052 height 556
click at [370, 137] on div "Orchestrate Intelligent" at bounding box center [640, 134] width 1052 height 54
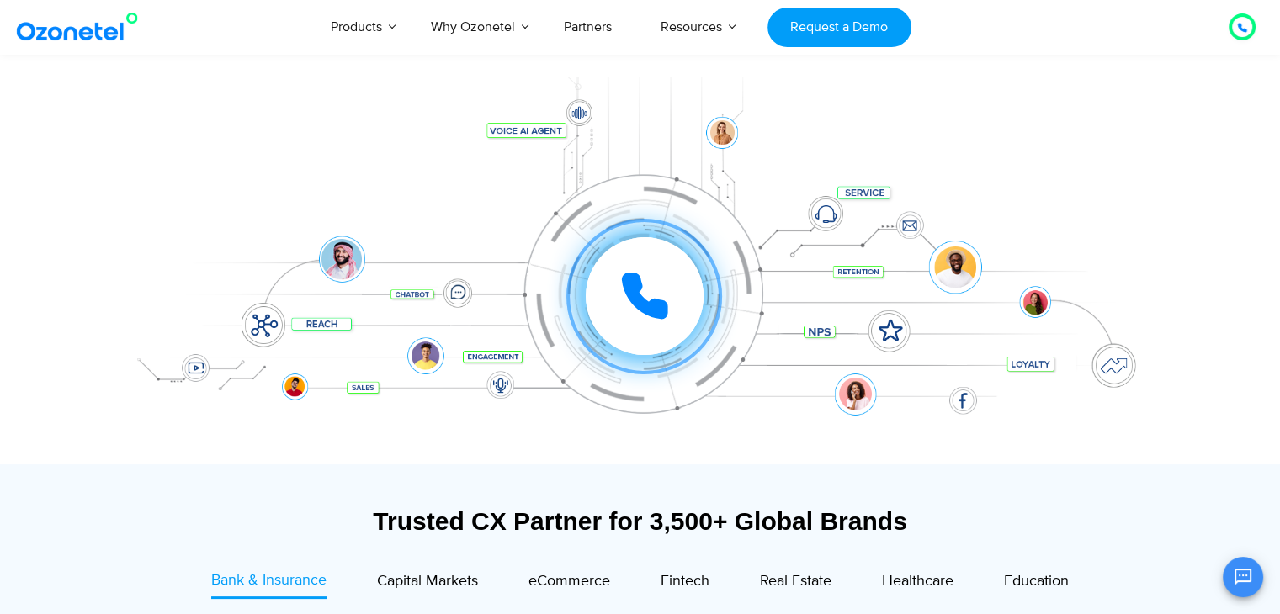
scroll to position [198, 0]
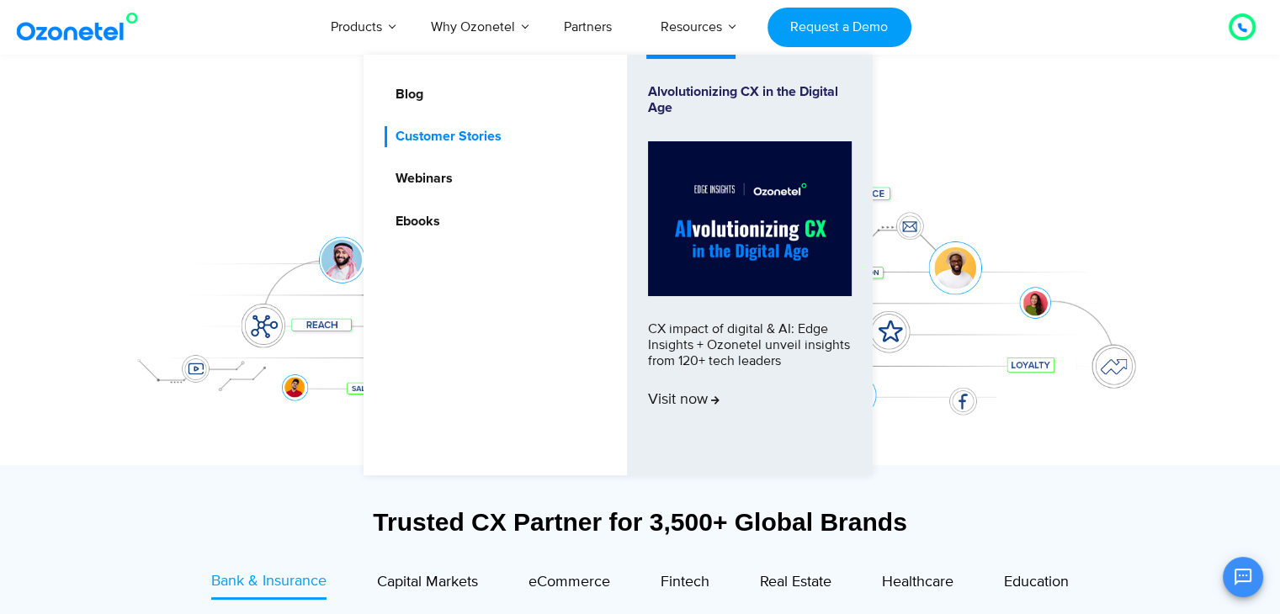
click at [467, 136] on link "Customer Stories" at bounding box center [444, 136] width 119 height 21
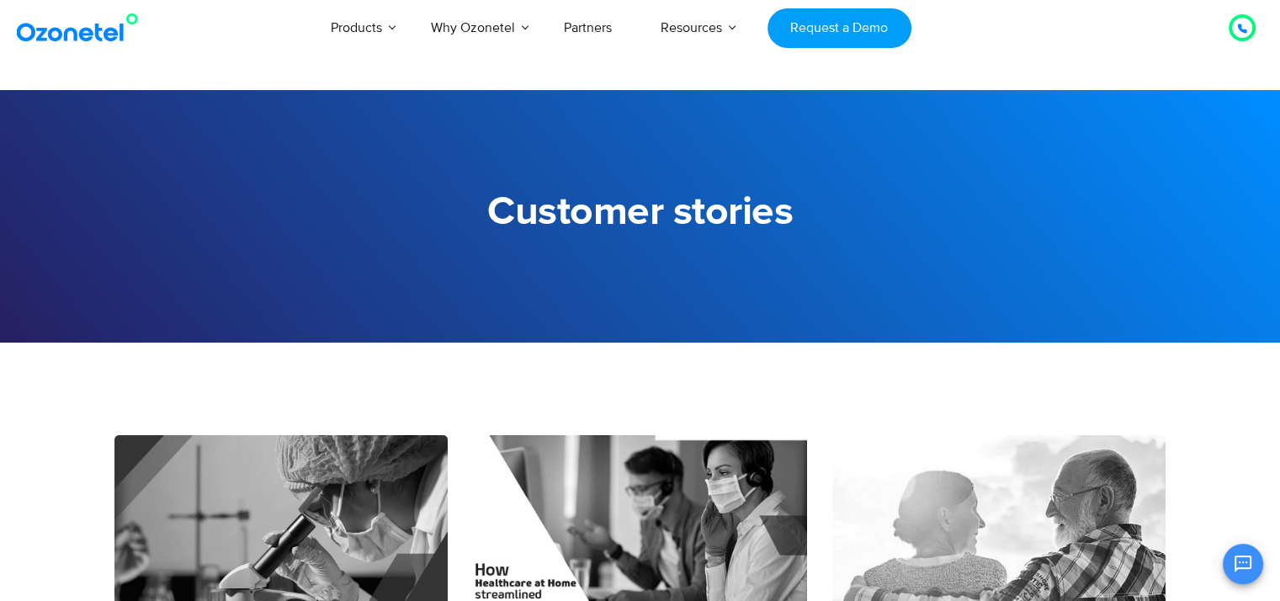
click at [105, 25] on img at bounding box center [81, 28] width 136 height 30
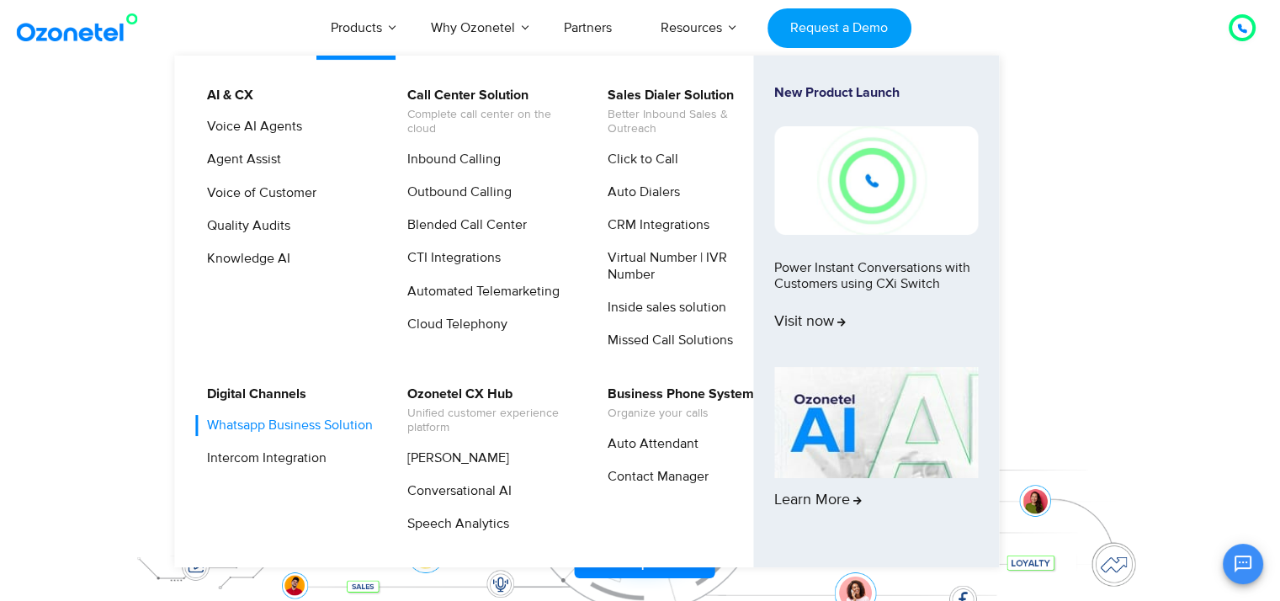
click at [248, 428] on link "Whatsapp Business Solution" at bounding box center [285, 425] width 179 height 21
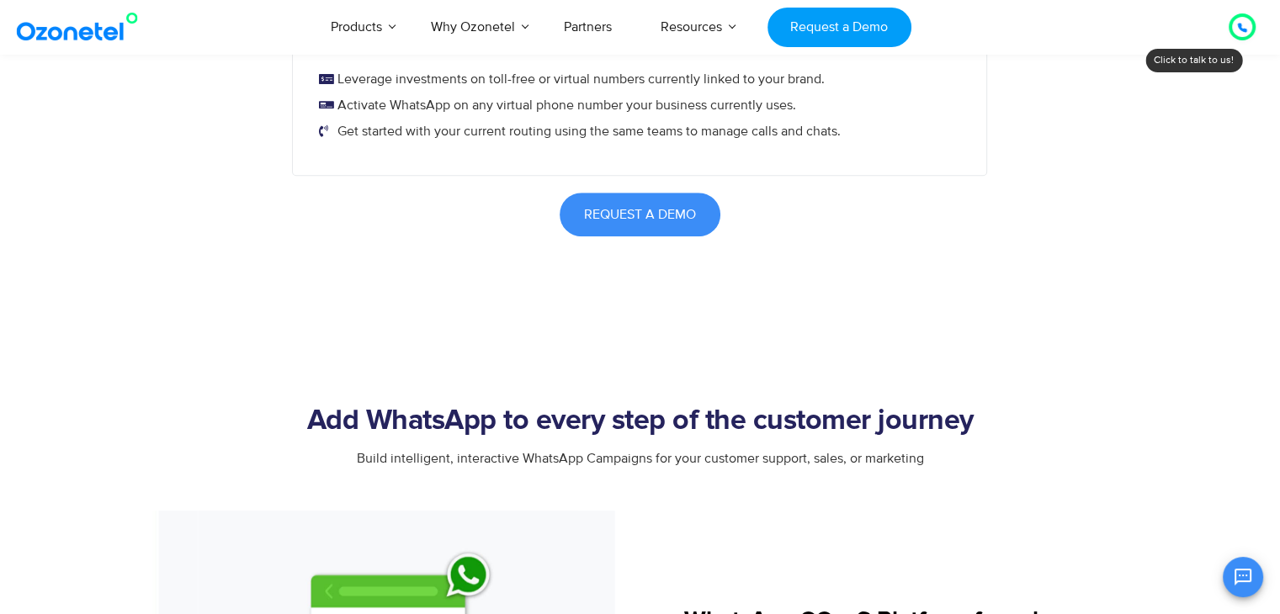
scroll to position [1175, 0]
